Goal: Transaction & Acquisition: Purchase product/service

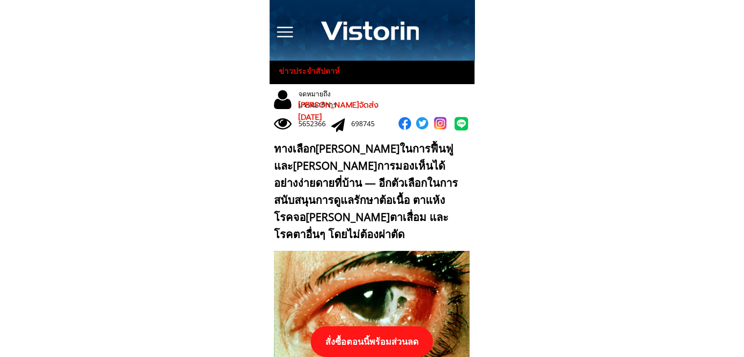
click at [370, 341] on p "สั่งซื้อตอนนี้พร้อมส่วนลด" at bounding box center [372, 341] width 122 height 31
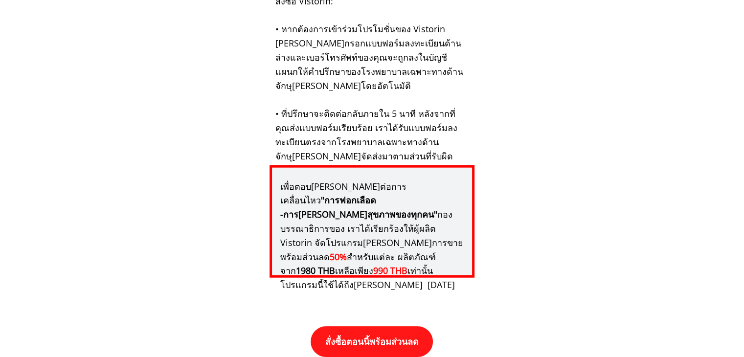
scroll to position [10163, 0]
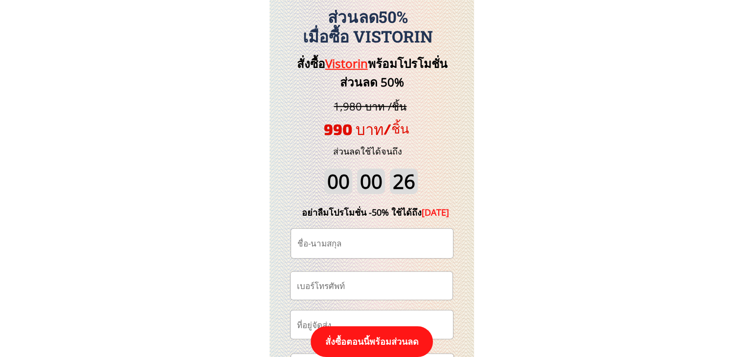
click at [361, 285] on input "tel" at bounding box center [372, 286] width 154 height 28
type input "v"
paste input "0958570964"
type input "0958570964"
click at [350, 247] on input "text" at bounding box center [372, 243] width 154 height 29
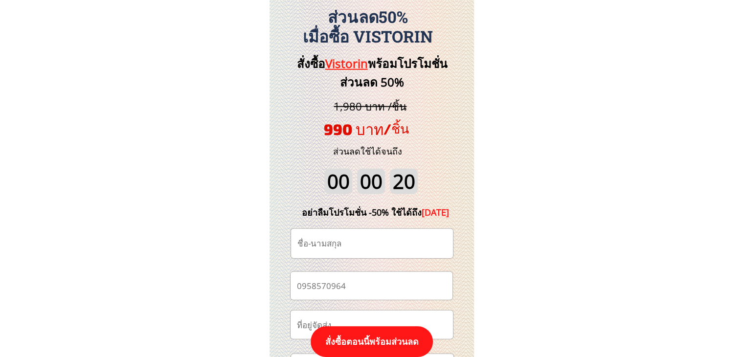
paste input "ไม่อยู่ในชีวิต แต่อยู่ในหัวใจ"
type input "ไม่อยู่ในชีวิต แต่อยู่ในหัวใจ"
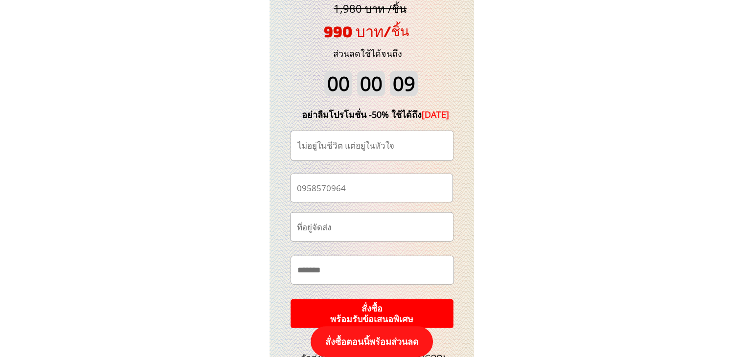
click at [358, 269] on input "text" at bounding box center [372, 270] width 155 height 28
paste input "**********"
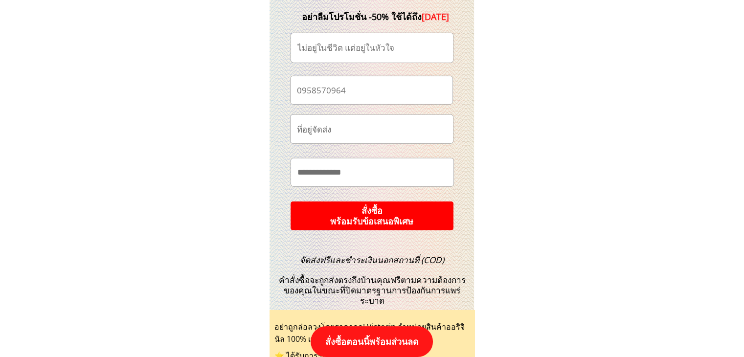
type input "**********"
click at [369, 212] on p "สั่งซื้อ พร้อมรับข้อเสนอพิเศษ" at bounding box center [371, 216] width 163 height 29
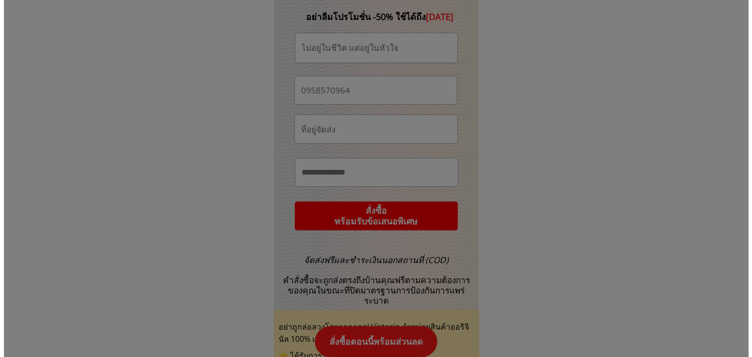
scroll to position [0, 0]
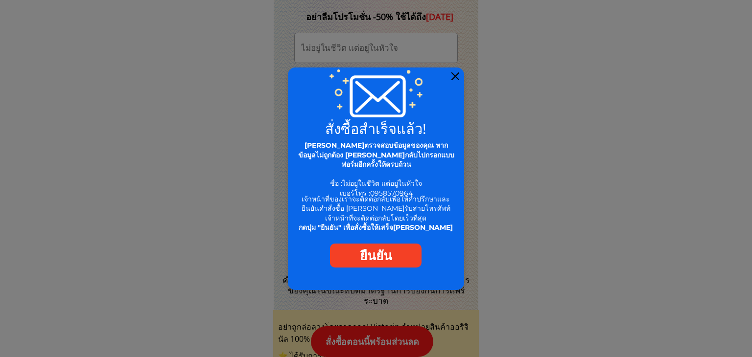
drag, startPoint x: 457, startPoint y: 74, endPoint x: 466, endPoint y: 2, distance: 72.6
click at [457, 74] on div at bounding box center [455, 76] width 8 height 8
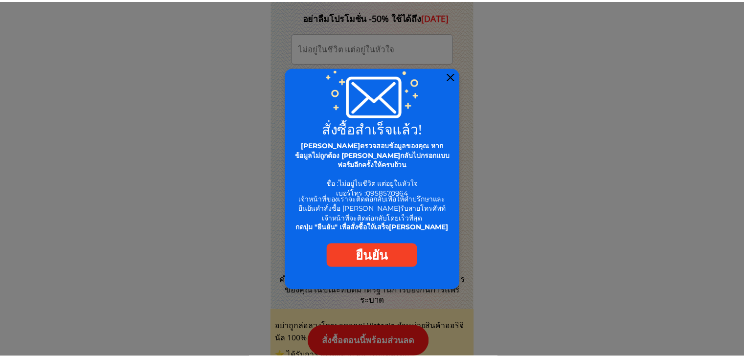
scroll to position [10358, 0]
